Goal: Task Accomplishment & Management: Complete application form

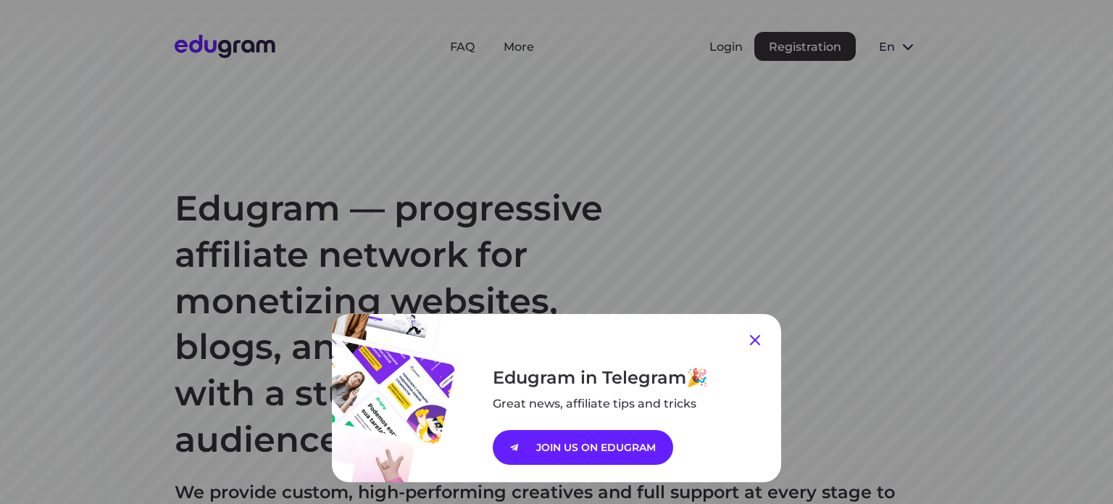
click at [751, 339] on icon at bounding box center [755, 340] width 10 height 10
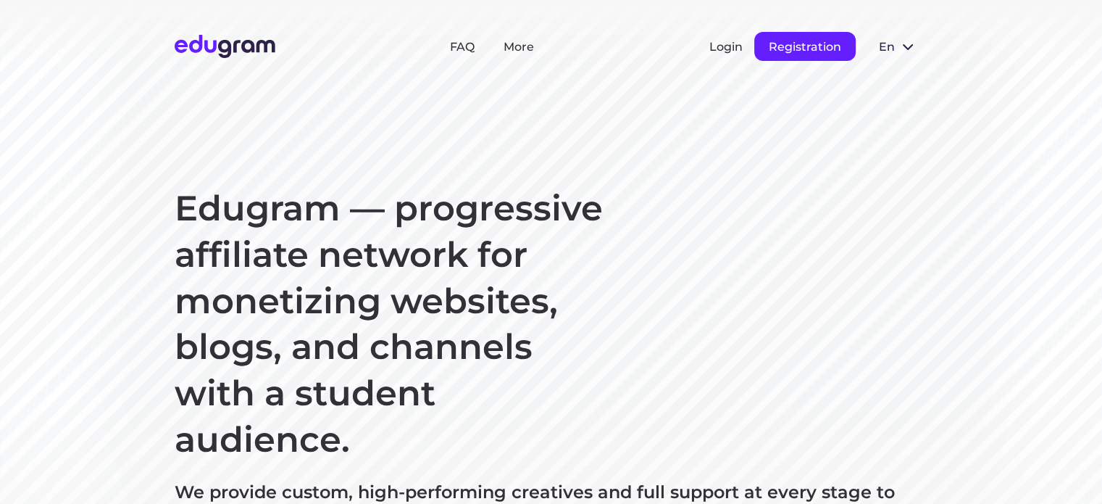
click at [784, 37] on button "Registration" at bounding box center [805, 46] width 101 height 29
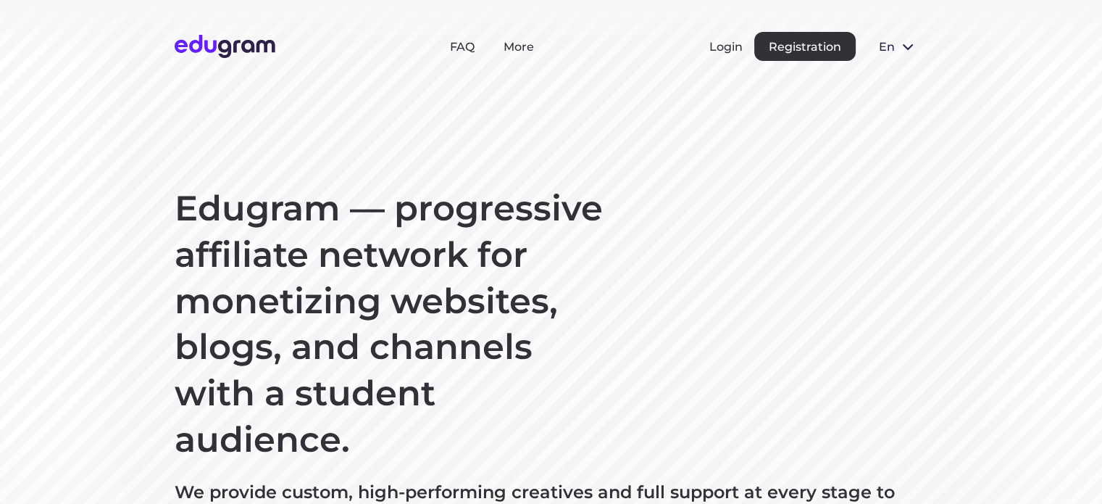
click at [907, 43] on span at bounding box center [908, 46] width 17 height 17
click at [910, 75] on button "Русский" at bounding box center [907, 79] width 79 height 23
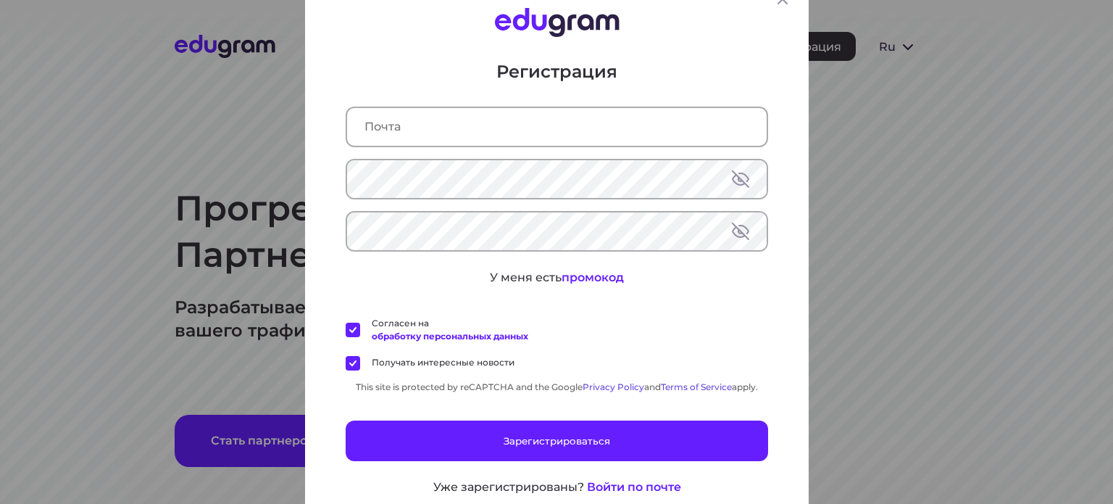
click at [475, 128] on input "text" at bounding box center [557, 127] width 420 height 38
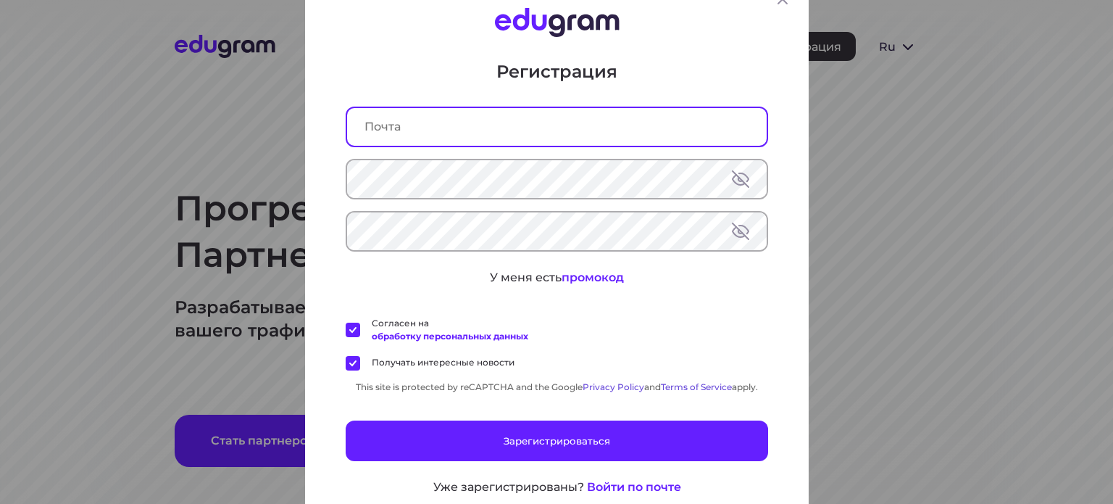
click at [423, 136] on input "text" at bounding box center [557, 127] width 420 height 38
type input "ekanvs1971@gmail.com"
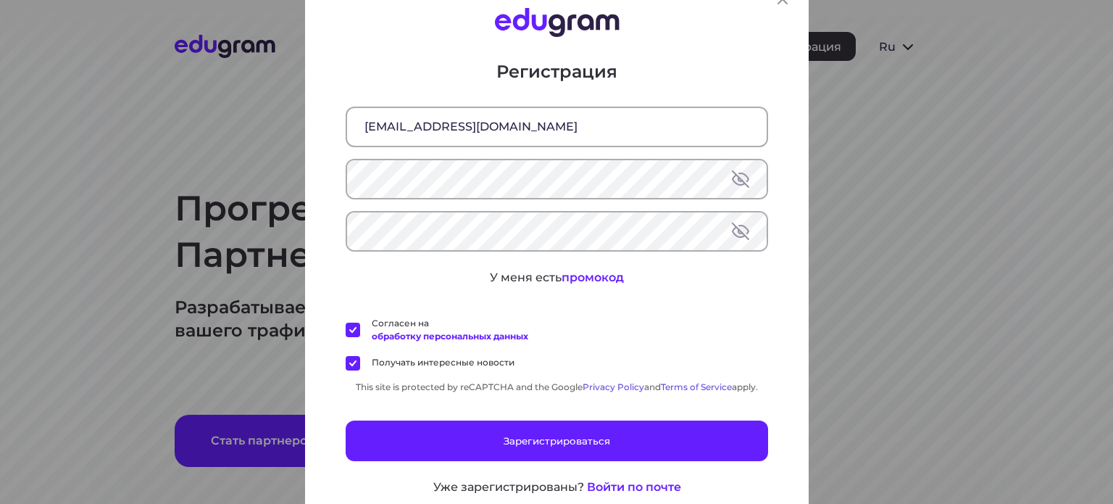
click at [738, 180] on button at bounding box center [740, 178] width 17 height 17
click at [739, 233] on button at bounding box center [740, 231] width 17 height 17
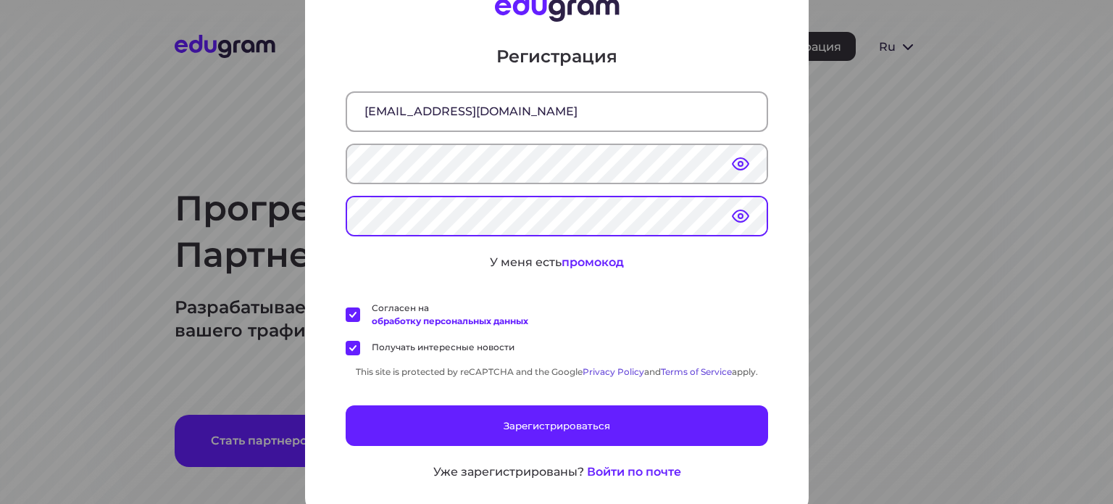
scroll to position [26, 0]
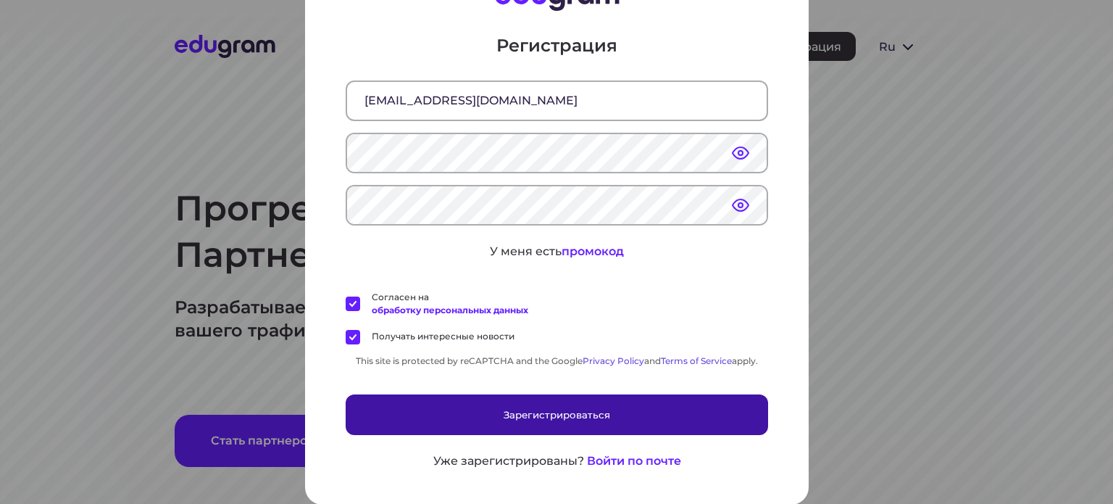
click at [536, 415] on button "Зарегистрироваться" at bounding box center [557, 414] width 423 height 41
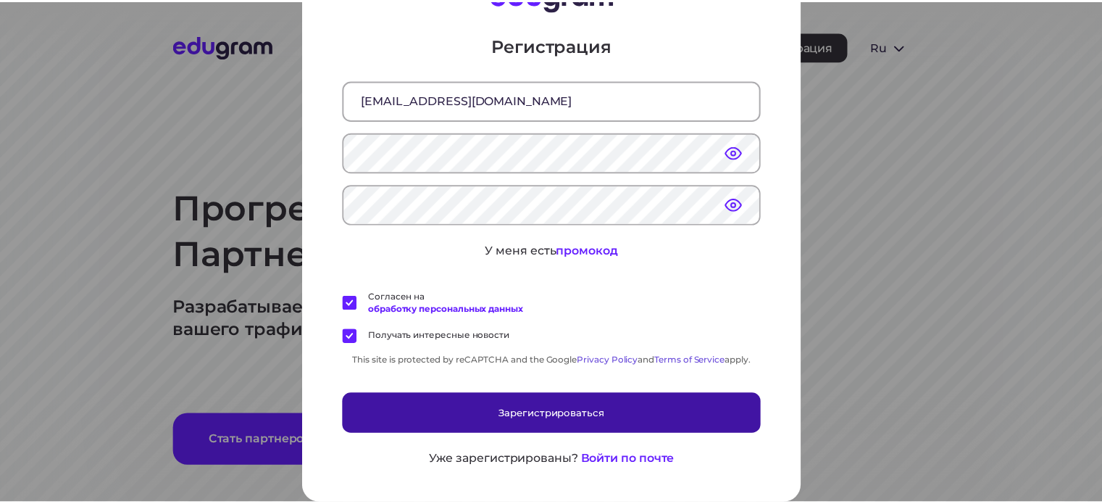
scroll to position [0, 0]
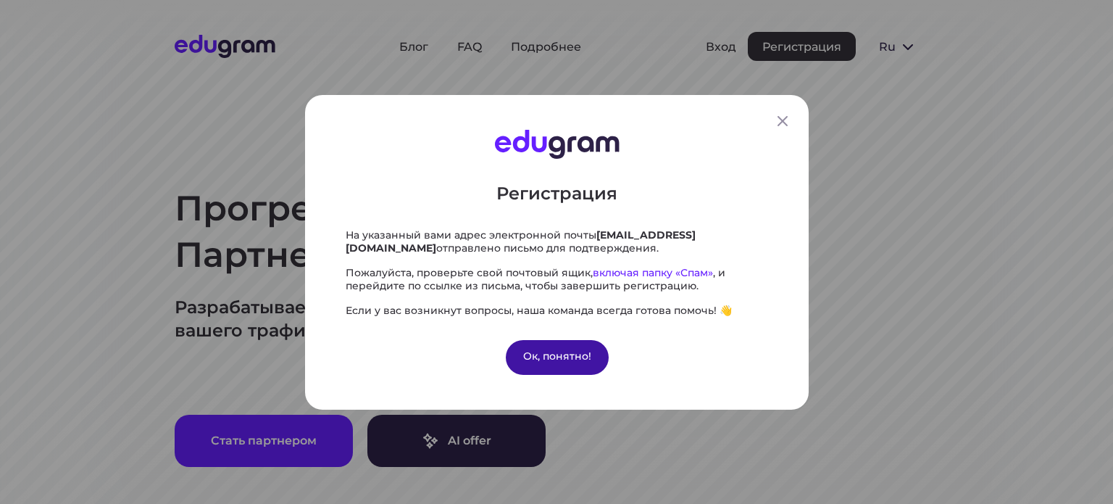
click at [531, 351] on div "Ок, понятно!" at bounding box center [556, 356] width 103 height 35
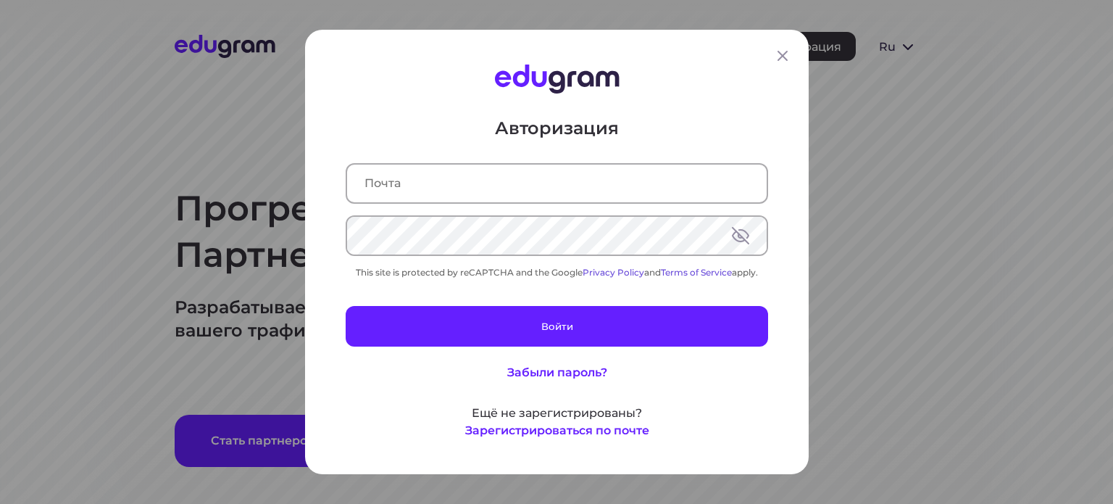
type input "[EMAIL_ADDRESS][DOMAIN_NAME]"
click at [732, 228] on button at bounding box center [740, 235] width 17 height 17
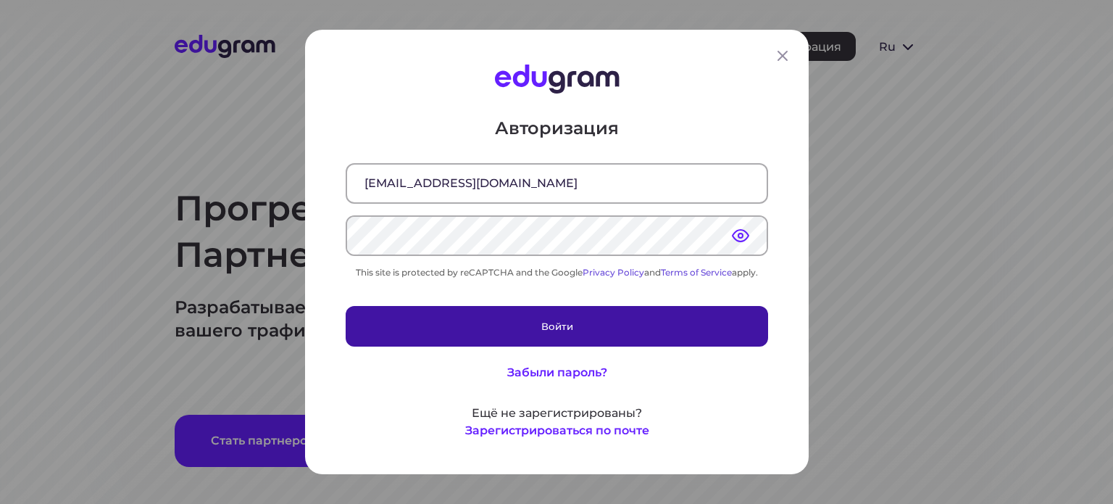
click at [531, 328] on button "Войти" at bounding box center [557, 326] width 423 height 41
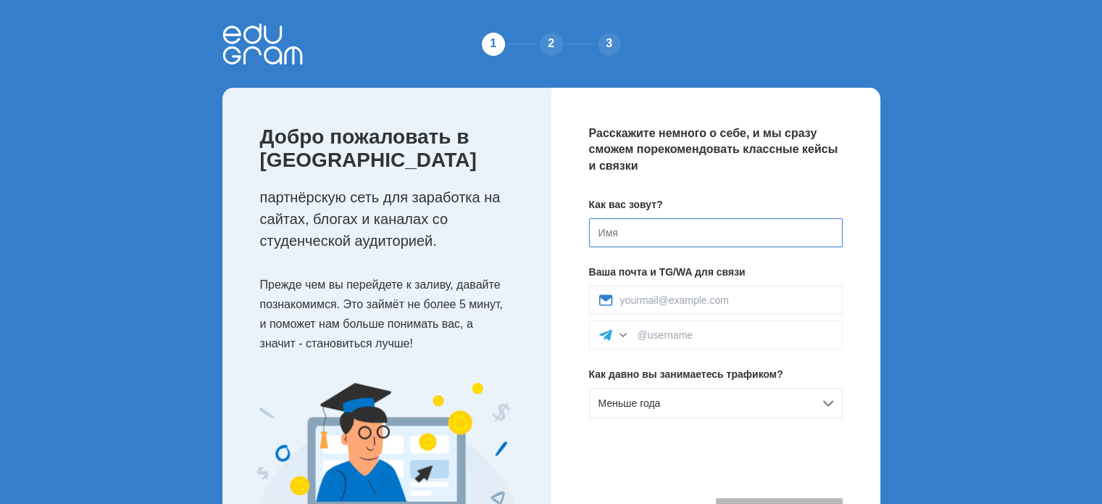
click at [636, 230] on input at bounding box center [716, 232] width 254 height 29
type input "EKATERINA"
type input "[EMAIL_ADDRESS][DOMAIN_NAME]"
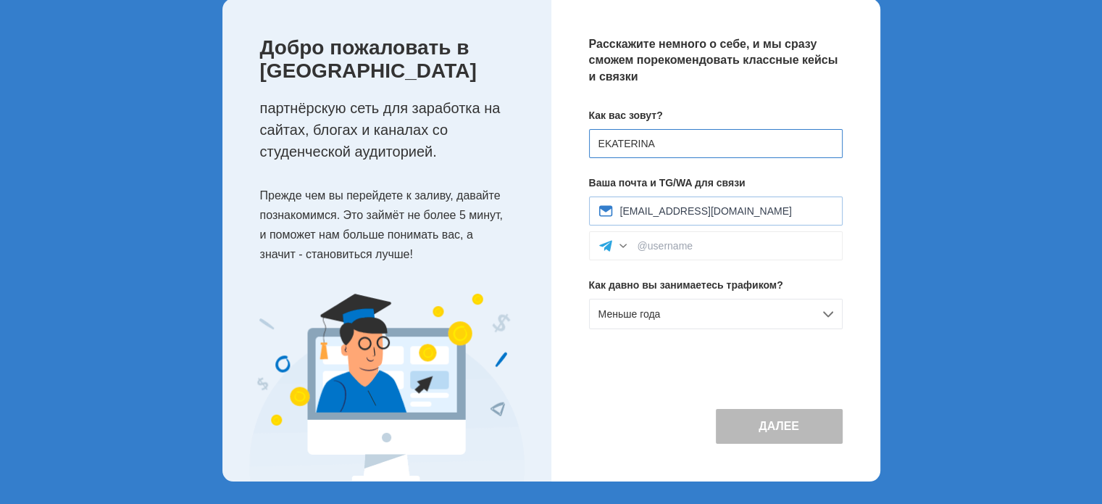
scroll to position [90, 0]
click at [623, 243] on div at bounding box center [623, 245] width 14 height 14
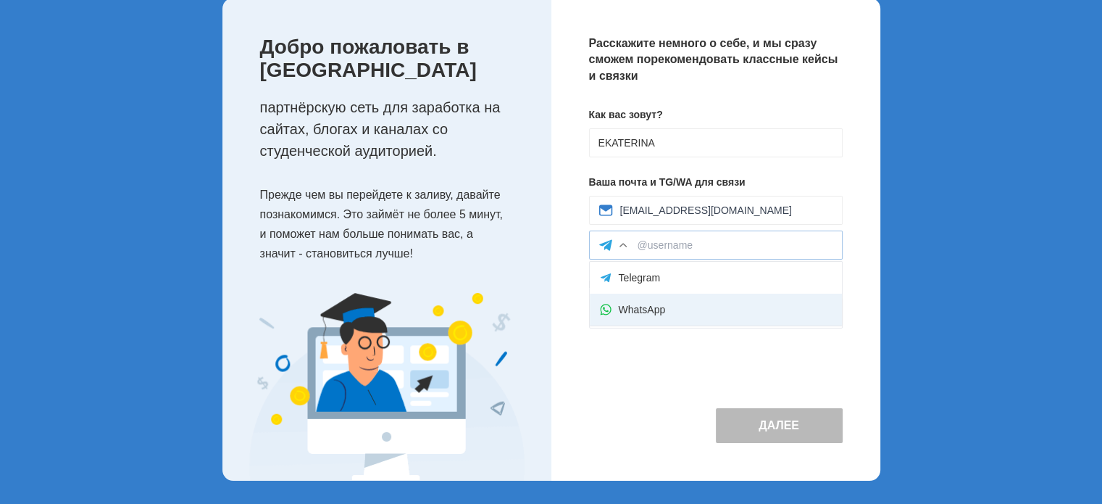
click at [620, 302] on div "WhatsApp" at bounding box center [716, 310] width 252 height 32
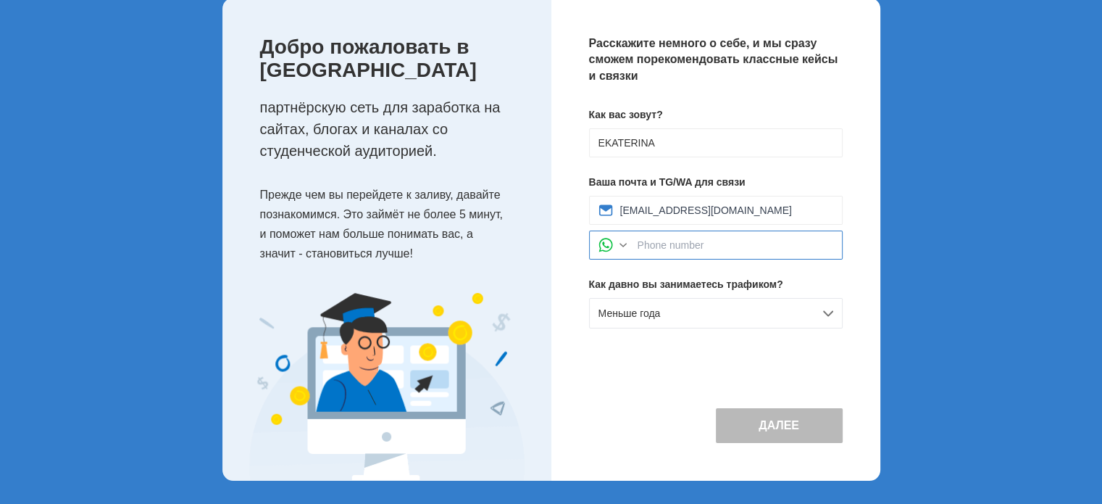
click at [663, 249] on input at bounding box center [736, 245] width 196 height 12
type input "9174189452"
click at [678, 318] on div "Меньше года" at bounding box center [716, 313] width 254 height 30
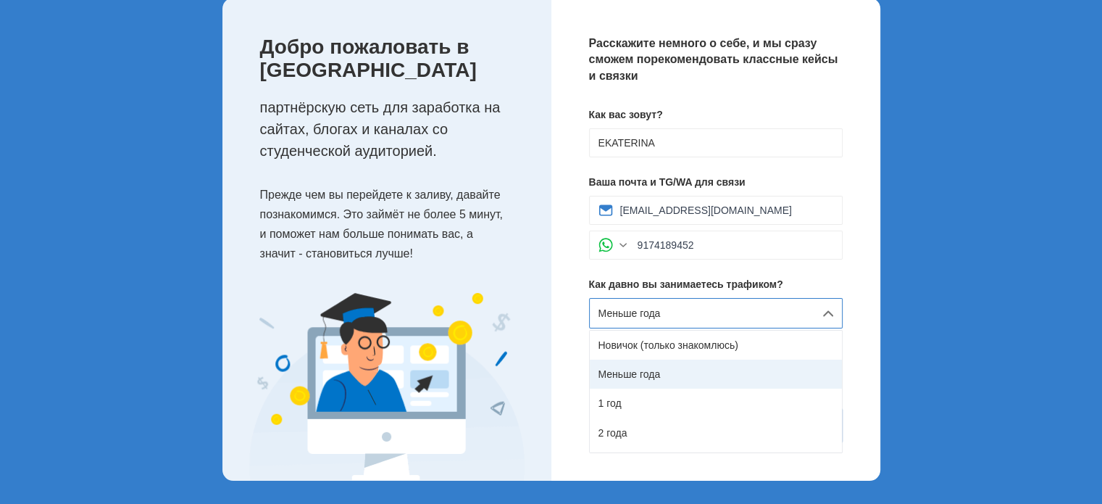
click at [669, 360] on div "Меньше года" at bounding box center [716, 374] width 252 height 29
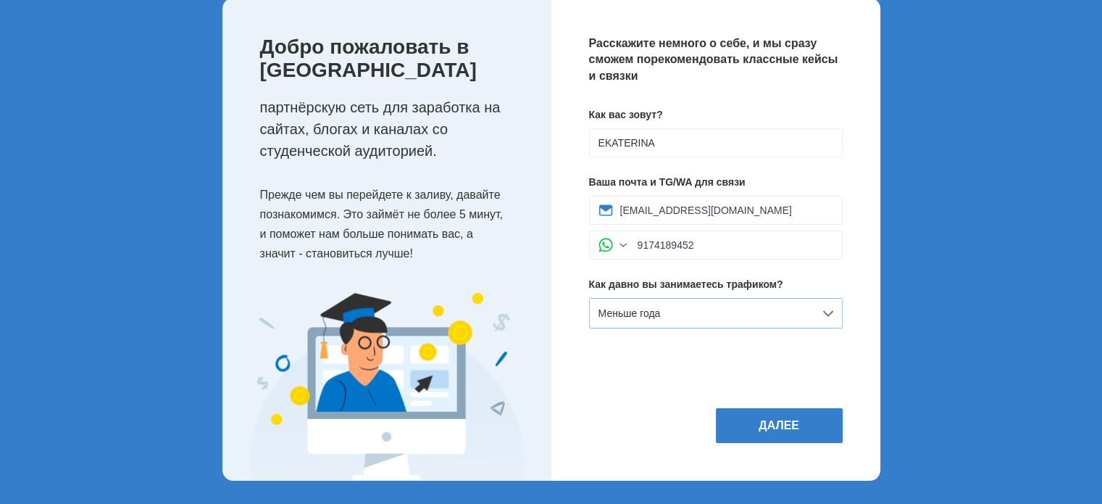
click at [671, 314] on div "Меньше года" at bounding box center [716, 313] width 254 height 30
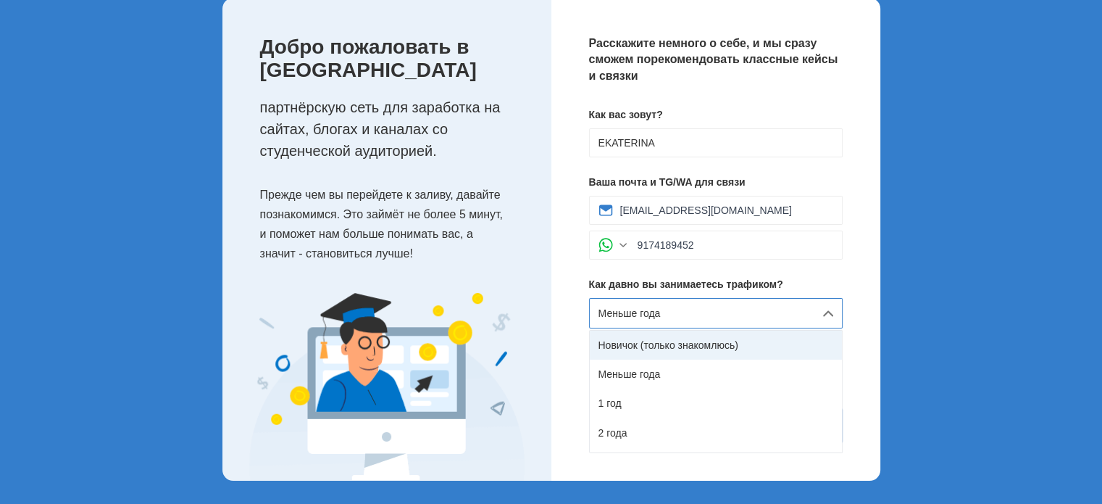
click at [663, 341] on div "Новичок (только знакомлюсь)" at bounding box center [716, 345] width 252 height 29
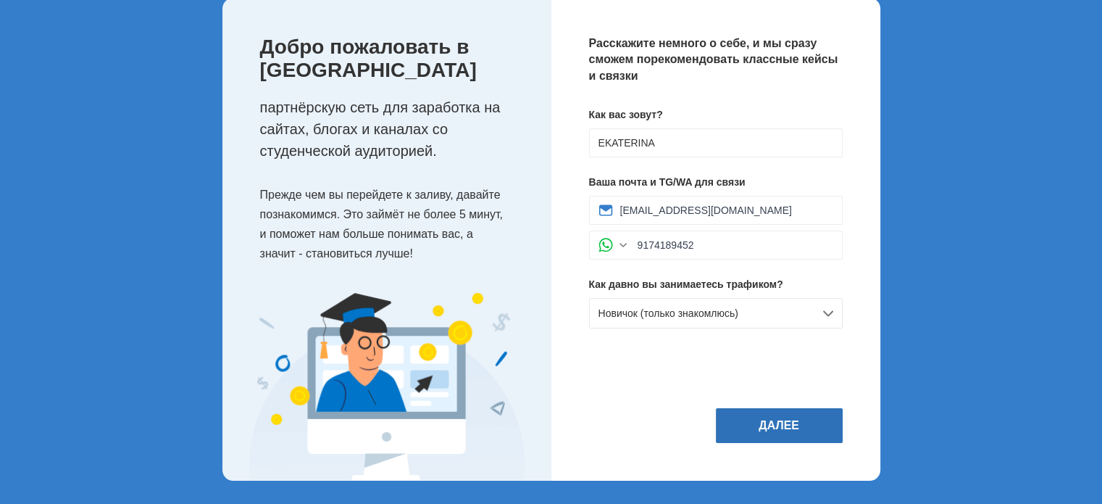
click at [762, 422] on button "Далее" at bounding box center [779, 425] width 127 height 35
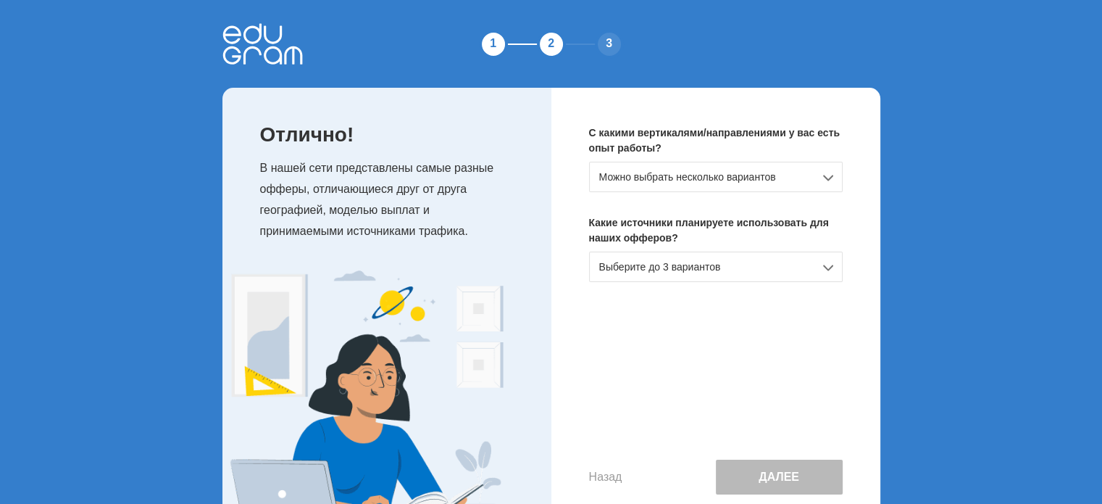
click at [690, 173] on div "Можно выбрать несколько вариантов" at bounding box center [716, 177] width 254 height 30
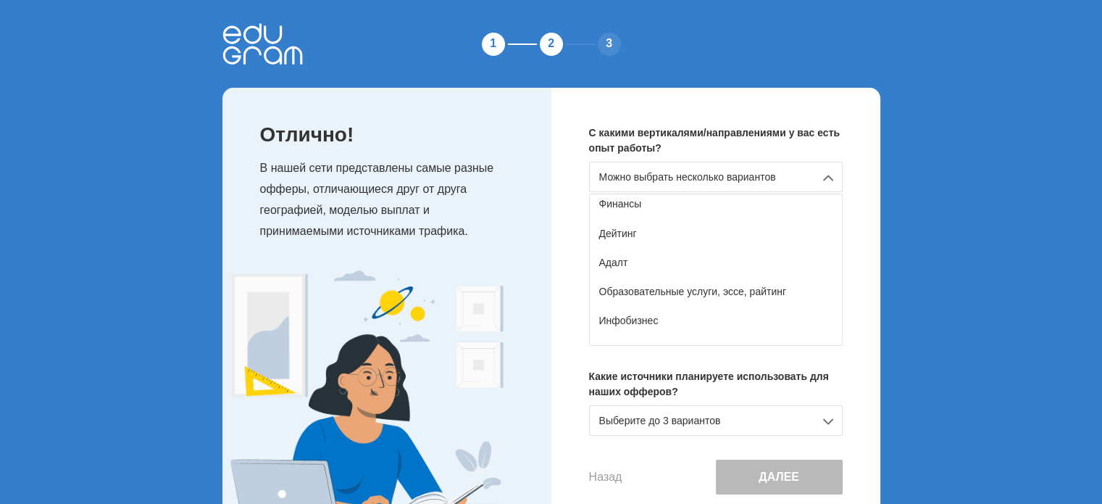
scroll to position [145, 0]
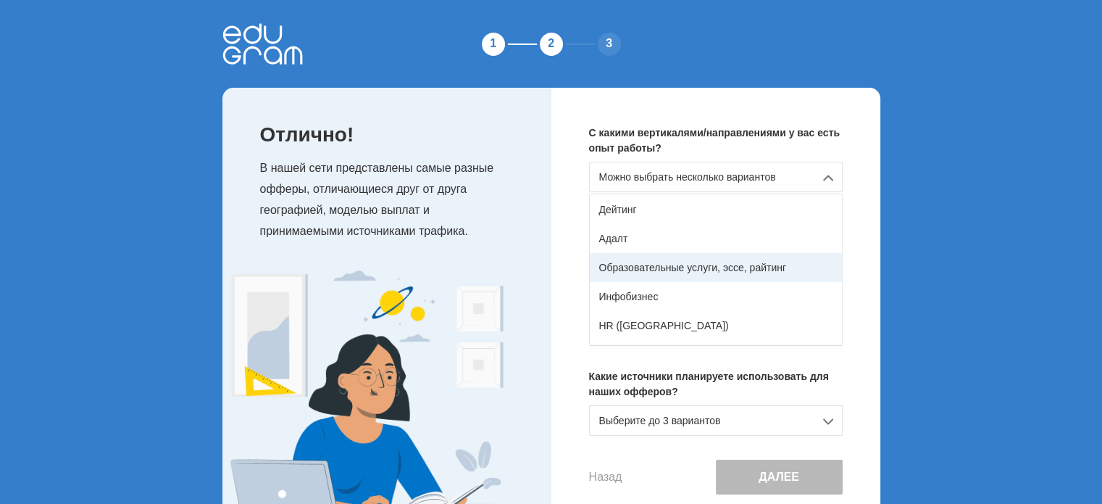
click at [707, 259] on div "Образовательные услуги, эссе, райтинг" at bounding box center [716, 267] width 252 height 29
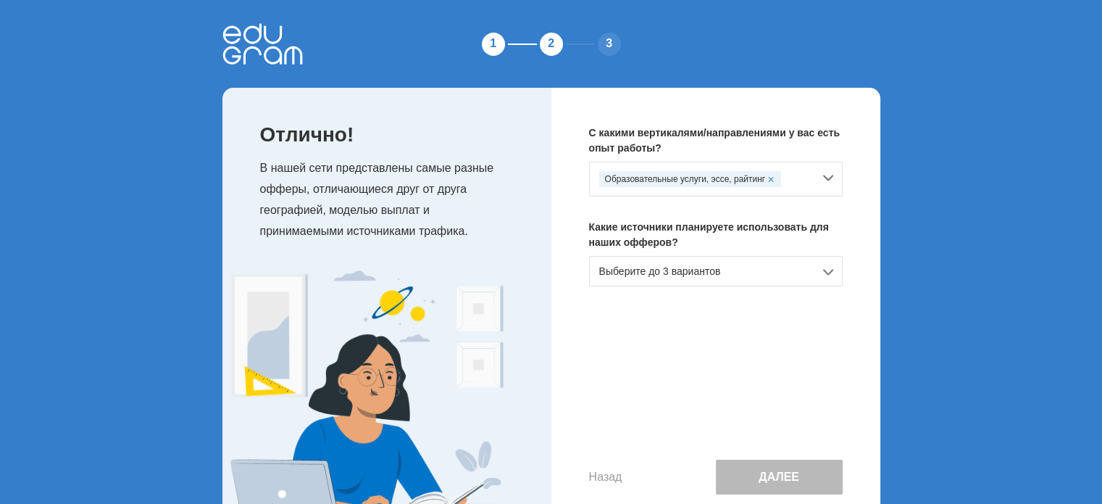
click at [745, 265] on div "Выберите до 3 вариантов" at bounding box center [716, 271] width 254 height 30
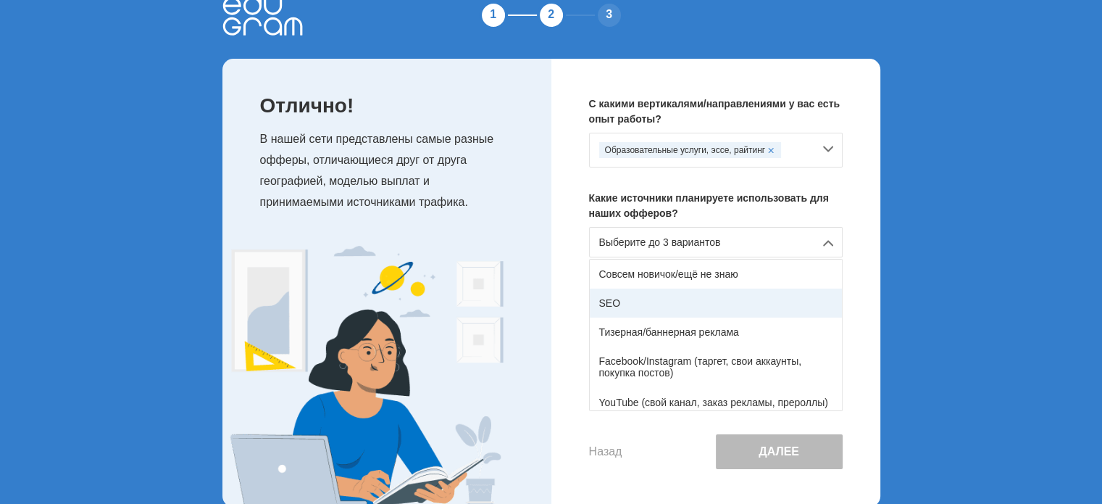
scroll to position [54, 0]
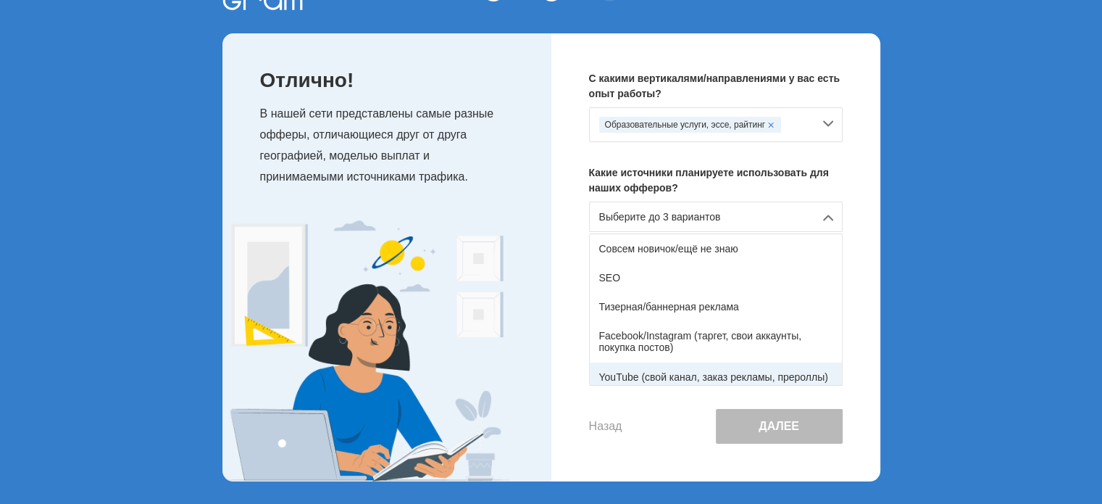
click at [709, 380] on div "YouTube (свой канал, заказ рекламы, прероллы)" at bounding box center [716, 376] width 252 height 29
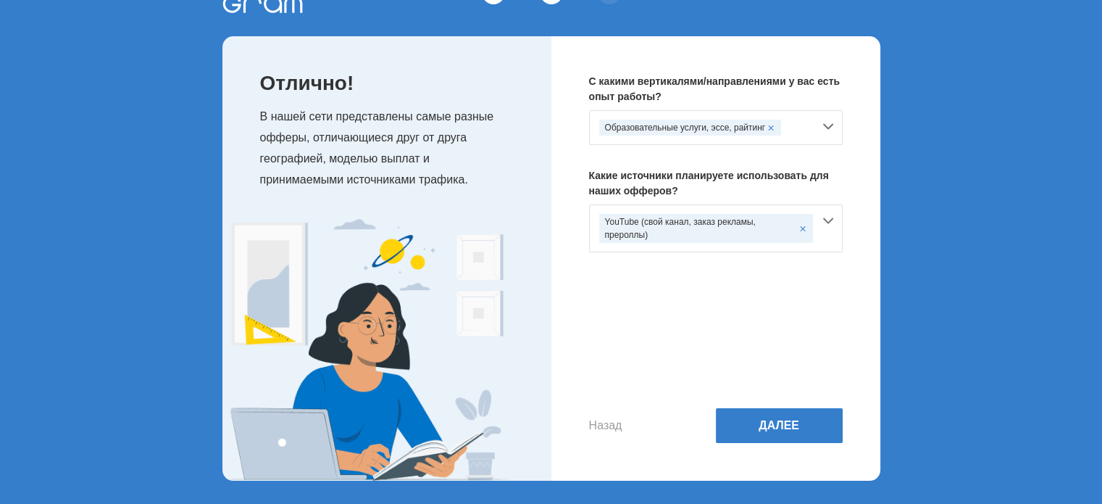
scroll to position [51, 0]
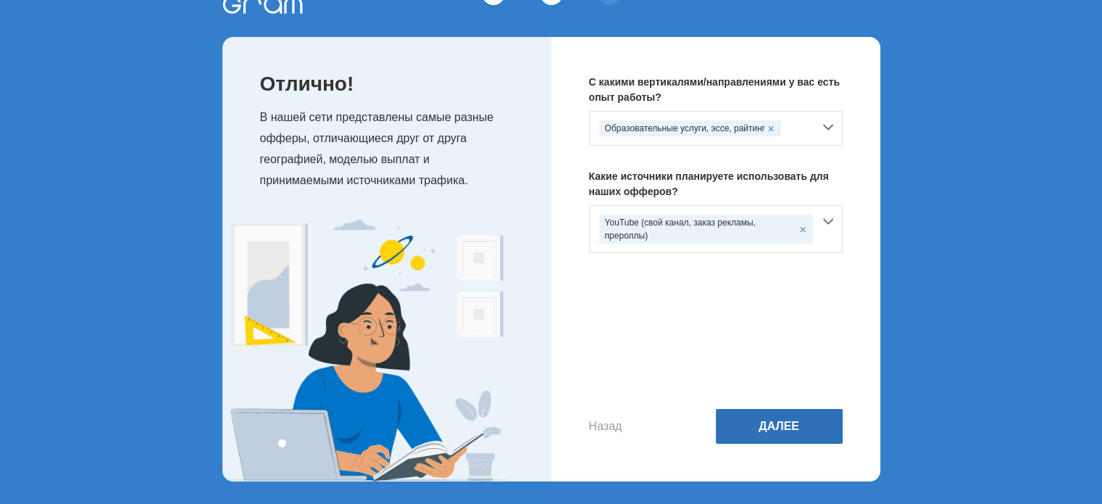
click at [773, 423] on button "Далее" at bounding box center [779, 426] width 127 height 35
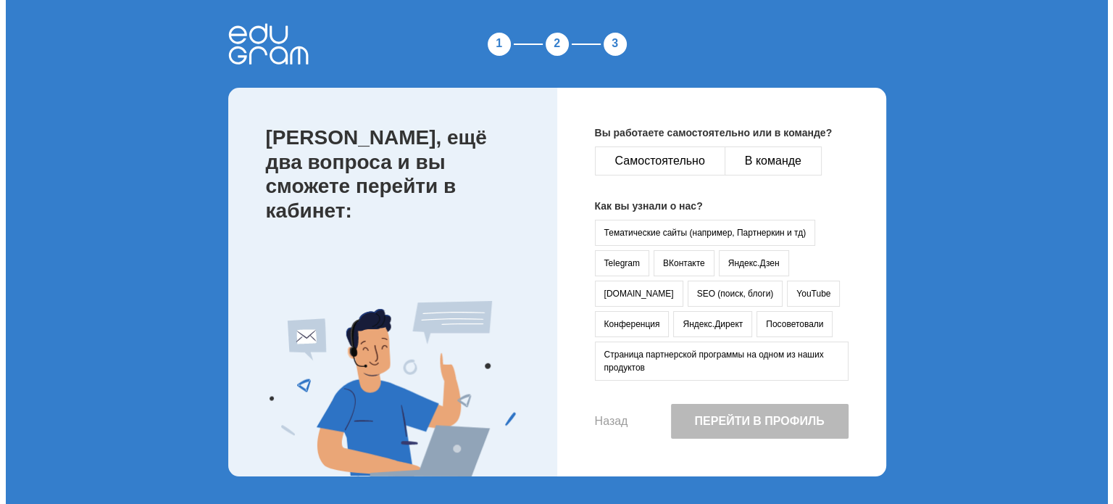
scroll to position [0, 0]
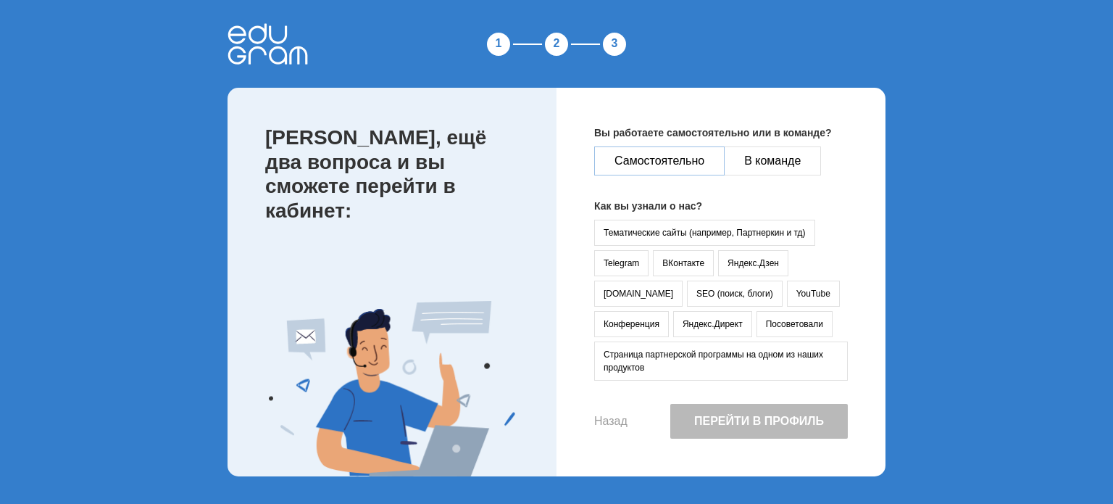
click at [658, 157] on button "Самостоятельно" at bounding box center [659, 160] width 130 height 29
click at [787, 291] on button "YouTube" at bounding box center [813, 294] width 53 height 26
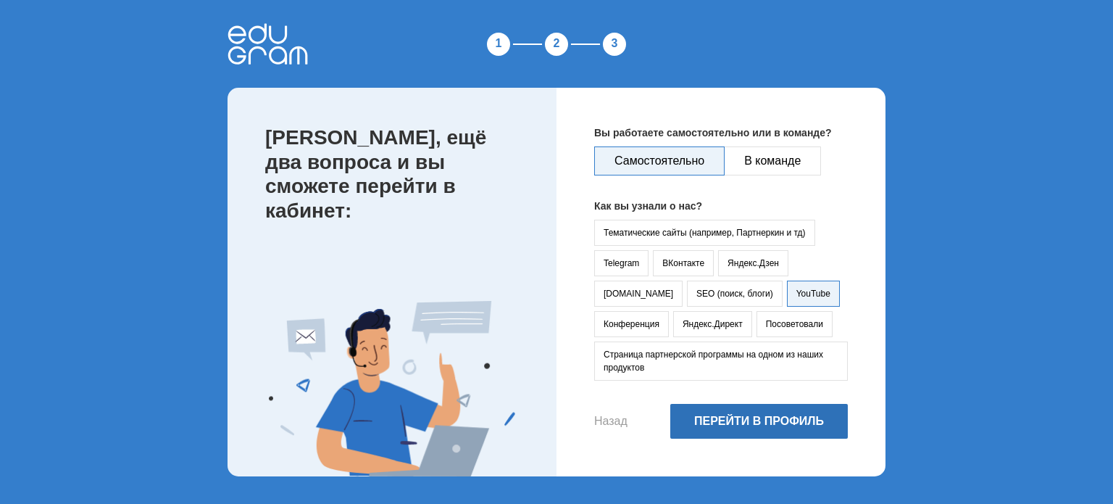
click at [746, 415] on button "Перейти в профиль" at bounding box center [759, 421] width 178 height 35
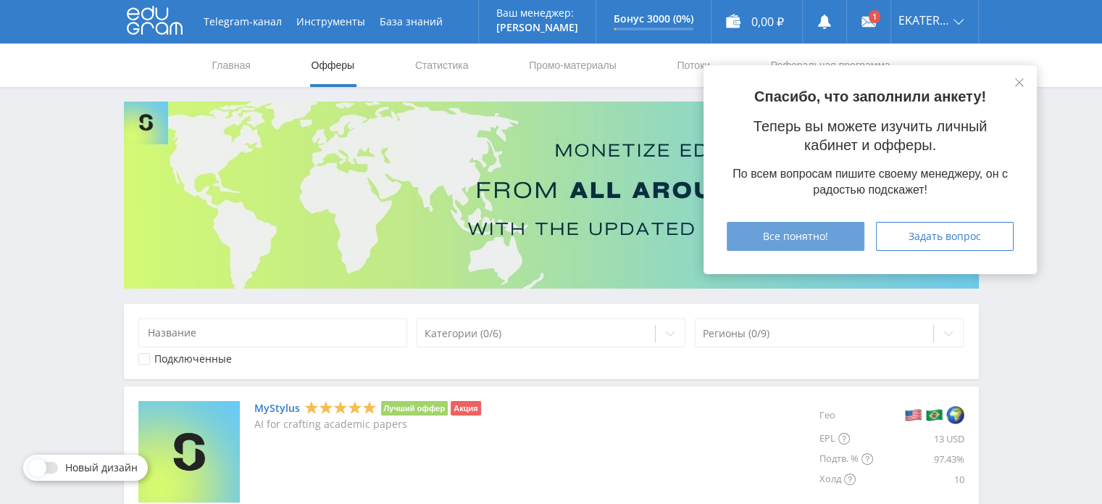
drag, startPoint x: 781, startPoint y: 234, endPoint x: 807, endPoint y: 219, distance: 30.2
click at [781, 235] on span "Все понятно!" at bounding box center [795, 236] width 65 height 12
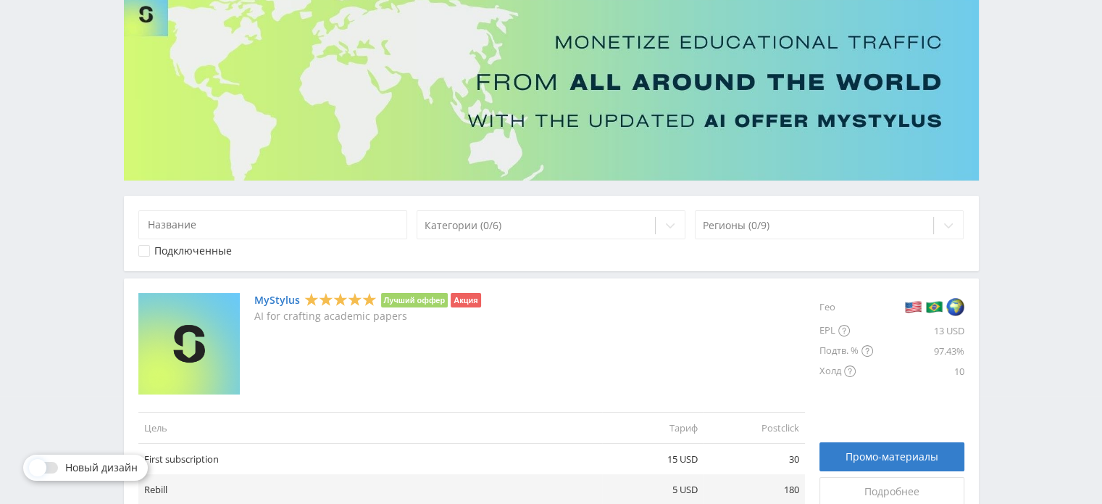
scroll to position [290, 0]
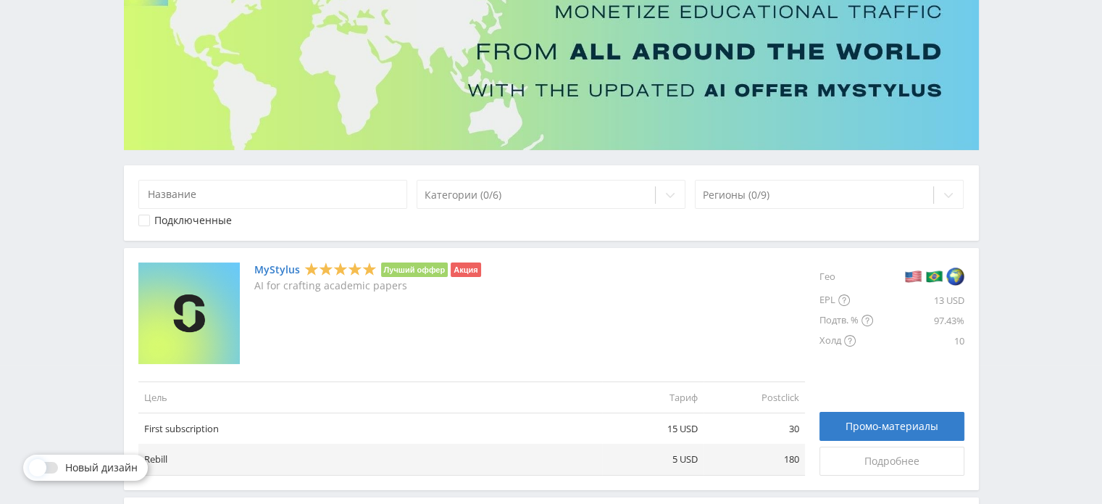
scroll to position [217, 0]
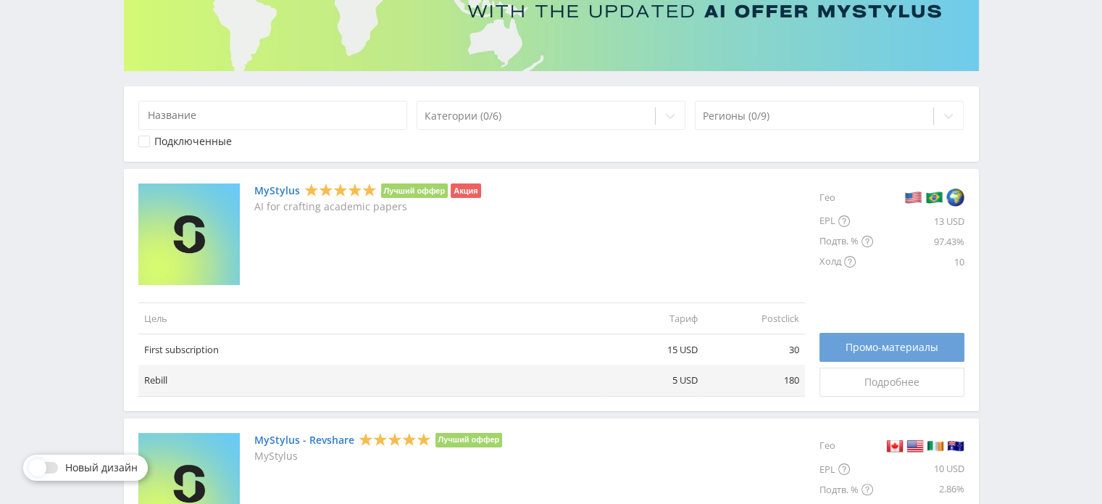
click at [865, 349] on span "Промо-материалы" at bounding box center [892, 347] width 93 height 12
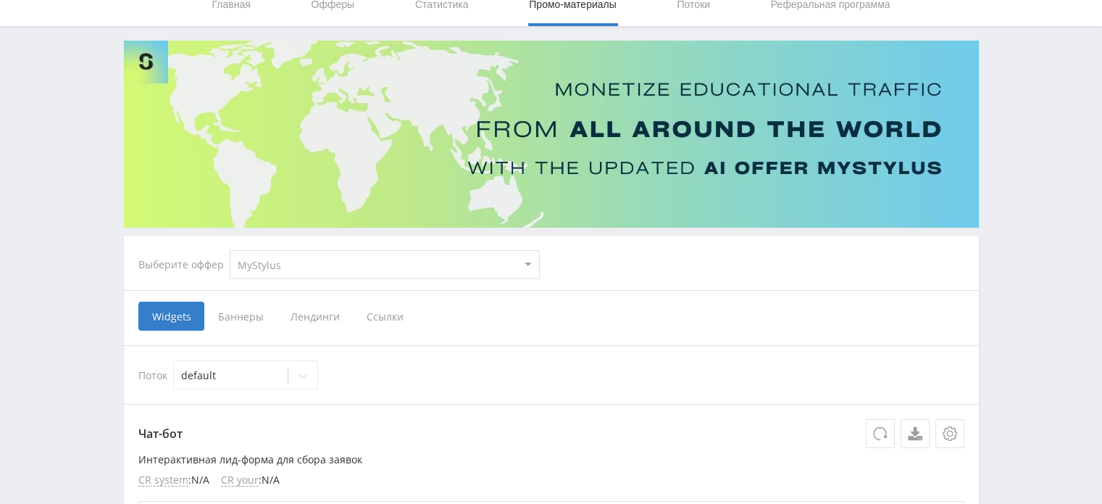
scroll to position [145, 0]
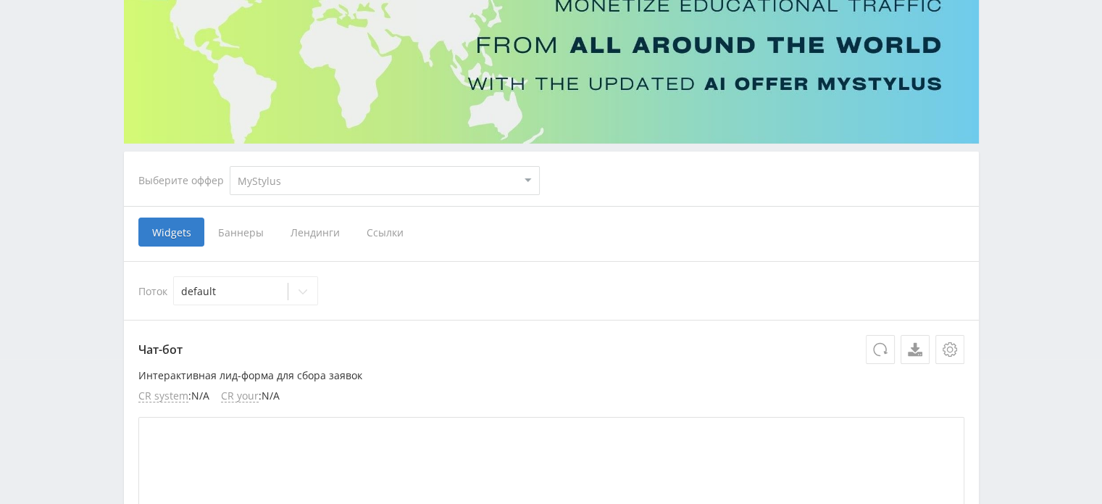
click at [381, 227] on span "Ссылки" at bounding box center [385, 231] width 65 height 29
click at [0, 0] on input "Ссылки" at bounding box center [0, 0] width 0 height 0
